Goal: Register for event/course

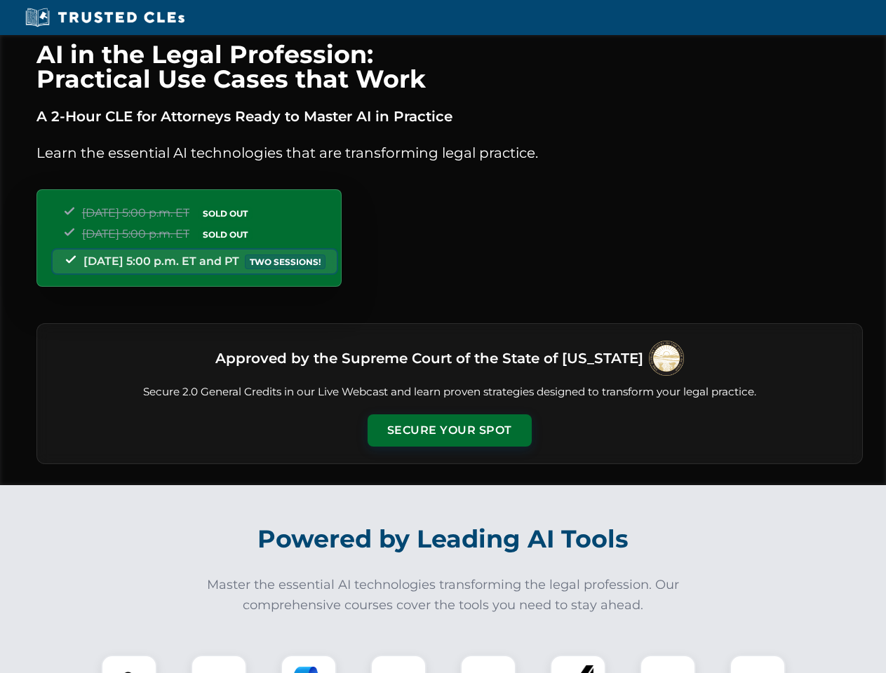
click at [449, 431] on button "Secure Your Spot" at bounding box center [449, 430] width 164 height 32
click at [129, 664] on img at bounding box center [129, 683] width 41 height 41
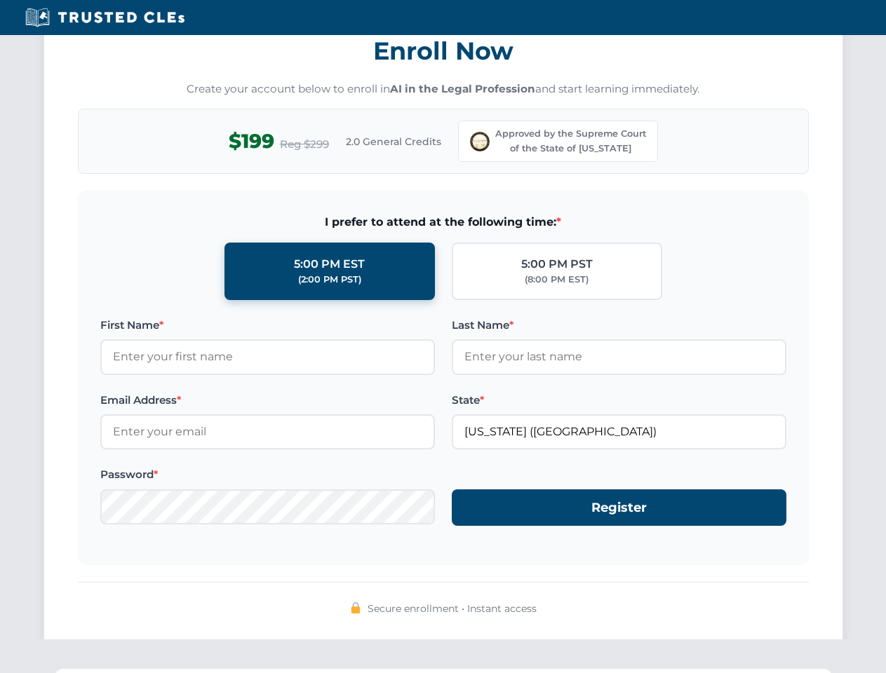
scroll to position [1386, 0]
